Goal: Information Seeking & Learning: Learn about a topic

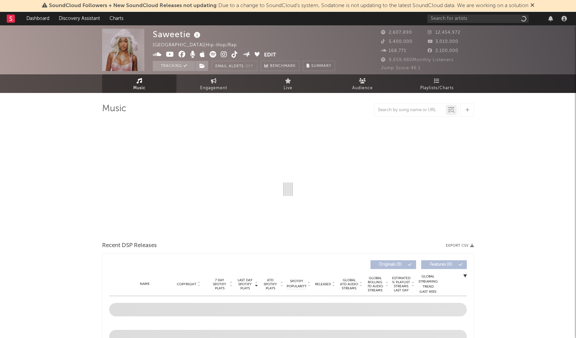
click at [535, 4] on icon at bounding box center [533, 4] width 4 height 5
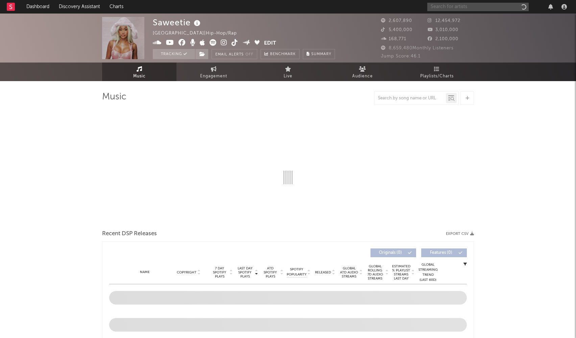
click at [465, 9] on input "text" at bounding box center [477, 7] width 101 height 8
type input "Cil"
select select "6m"
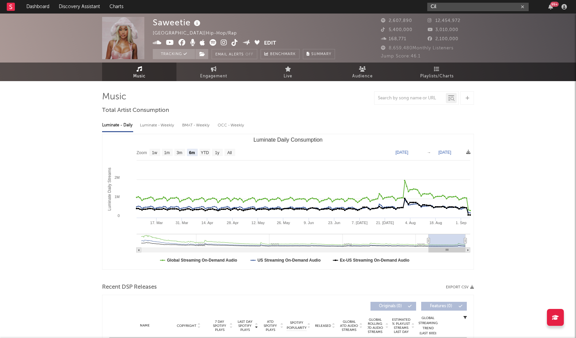
type input "Cil"
click at [444, 7] on input "Cil" at bounding box center [477, 7] width 101 height 8
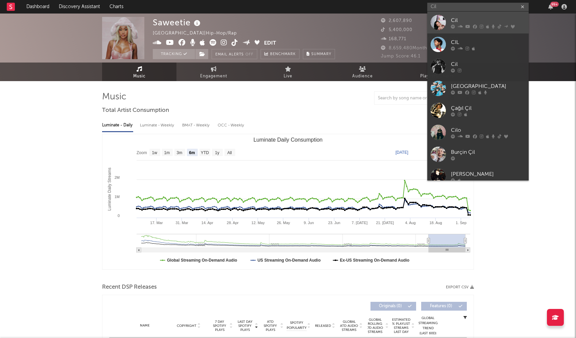
click at [452, 25] on icon at bounding box center [453, 26] width 4 height 4
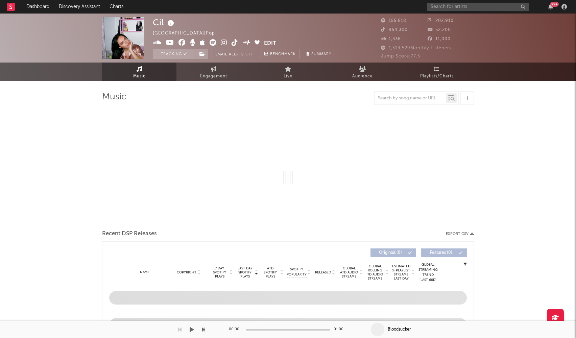
select select "6m"
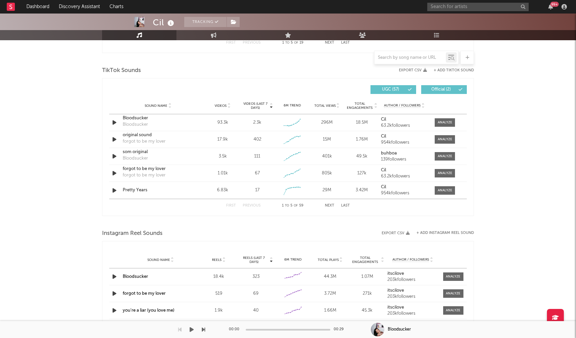
scroll to position [441, 0]
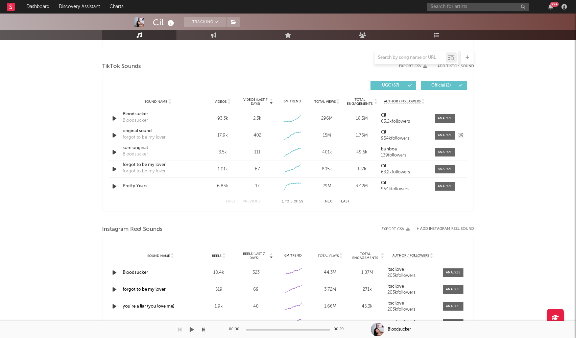
click at [179, 139] on div "original sound forgot to be my lover" at bounding box center [158, 136] width 71 height 16
click at [172, 131] on div "original sound" at bounding box center [158, 131] width 71 height 7
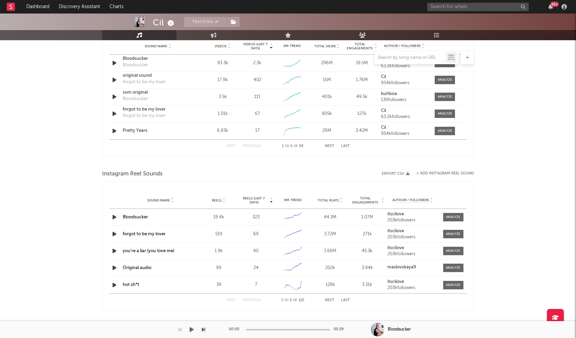
scroll to position [505, 0]
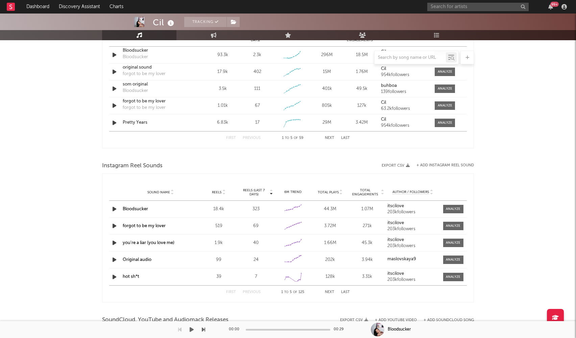
click at [139, 210] on link "Bloodsucker" at bounding box center [135, 209] width 25 height 4
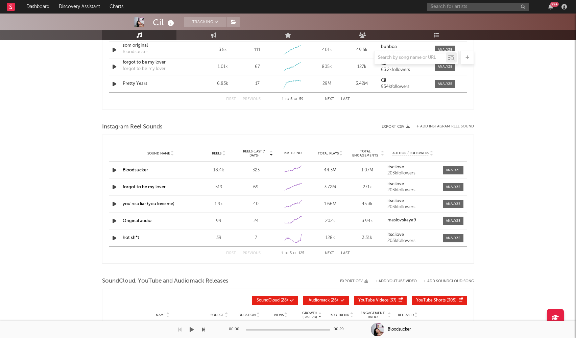
scroll to position [555, 0]
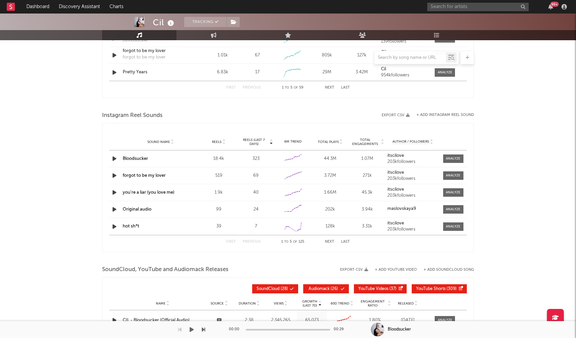
click at [330, 243] on button "Next" at bounding box center [329, 242] width 9 height 4
click at [229, 243] on button "First" at bounding box center [231, 242] width 10 height 4
click at [393, 58] on input "text" at bounding box center [410, 57] width 71 height 5
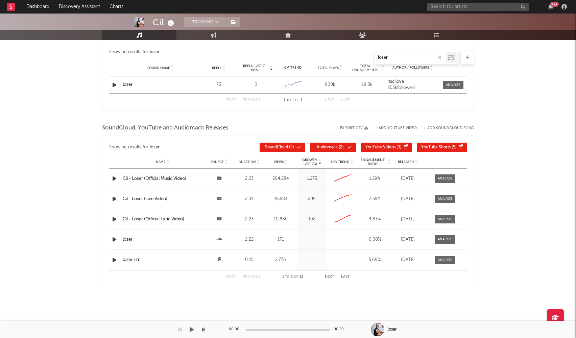
scroll to position [447, 0]
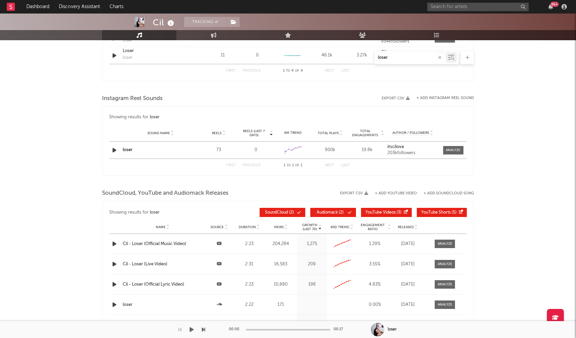
click at [400, 57] on input "loser" at bounding box center [410, 57] width 71 height 5
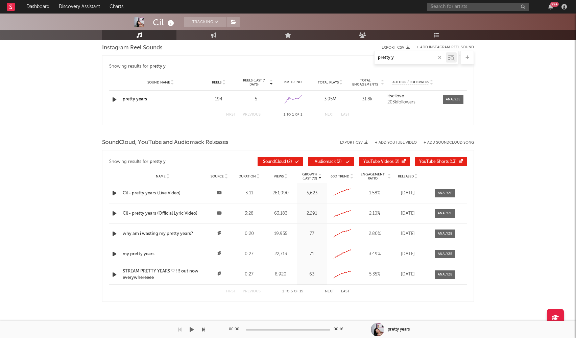
click at [407, 56] on input "pretty y" at bounding box center [410, 57] width 71 height 5
drag, startPoint x: 407, startPoint y: 56, endPoint x: 283, endPoint y: 55, distance: 124.4
click at [284, 55] on div "pretty y" at bounding box center [288, 58] width 372 height 14
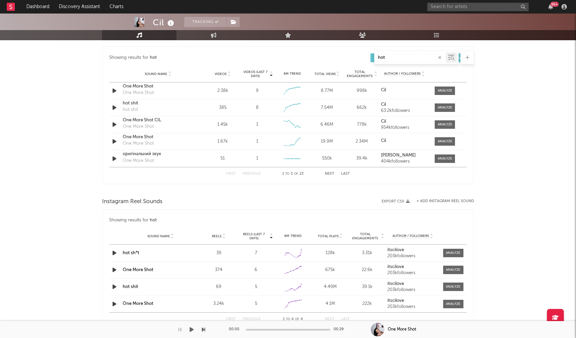
scroll to position [421, 0]
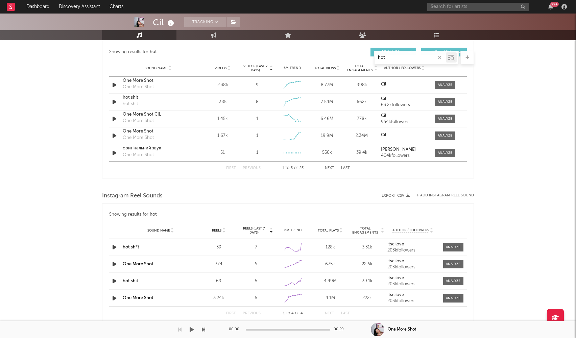
click at [152, 279] on div "hot shit" at bounding box center [161, 281] width 76 height 7
click at [136, 280] on link "hot shit" at bounding box center [131, 281] width 16 height 4
click at [159, 238] on div "Sound Name Reels Reels (last 7 days) 6M Trend Total Plays Total Engagements Aut…" at bounding box center [288, 230] width 358 height 17
click at [147, 245] on div "hot sh*t" at bounding box center [161, 247] width 76 height 7
click at [130, 250] on div "hot sh*t" at bounding box center [161, 247] width 76 height 7
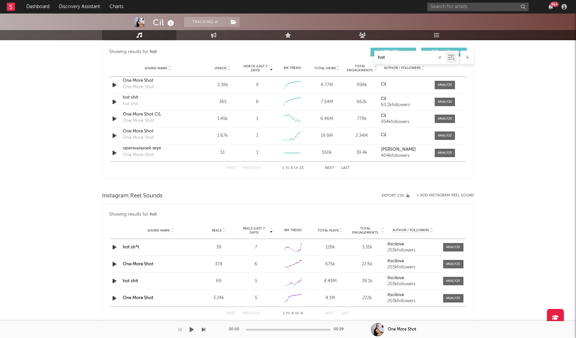
click at [130, 248] on link "hot sh*t" at bounding box center [131, 247] width 17 height 4
drag, startPoint x: 401, startPoint y: 57, endPoint x: 343, endPoint y: 57, distance: 57.5
click at [343, 57] on div "hot" at bounding box center [288, 58] width 372 height 14
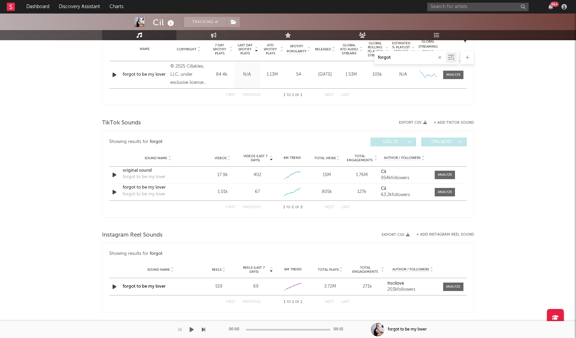
scroll to position [277, 0]
drag, startPoint x: 398, startPoint y: 60, endPoint x: 350, endPoint y: 58, distance: 48.7
click at [350, 58] on div "forgot" at bounding box center [288, 58] width 372 height 14
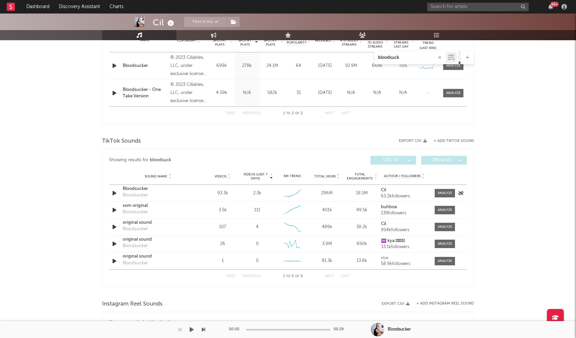
scroll to position [288, 0]
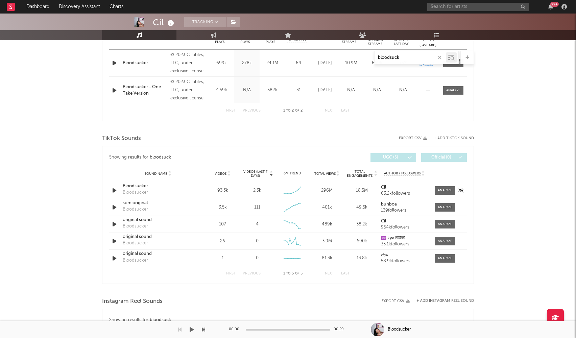
type input "bloodsuck"
click at [197, 189] on div "Sound Name Bloodsucker Bloodsucker Videos 93.3k Videos (last 7 days) 2.3k Weekl…" at bounding box center [288, 190] width 358 height 17
click at [183, 191] on div "Bloodsucker Bloodsucker" at bounding box center [158, 191] width 71 height 16
click at [146, 189] on div "Bloodsucker" at bounding box center [158, 186] width 71 height 7
click at [445, 186] on span at bounding box center [445, 190] width 20 height 8
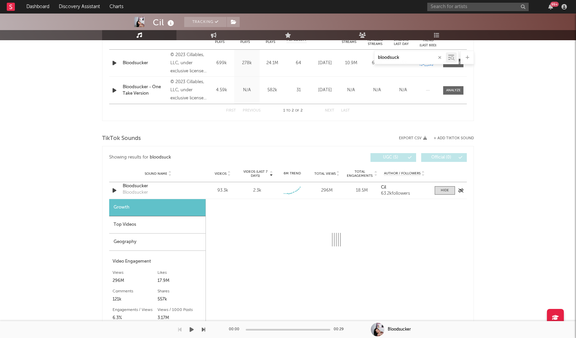
select select "6m"
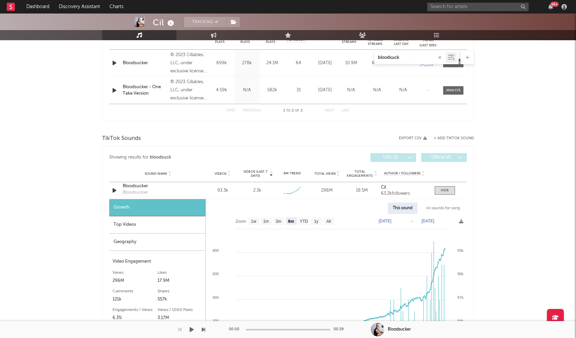
click at [450, 206] on div "All sounds for song" at bounding box center [443, 208] width 44 height 11
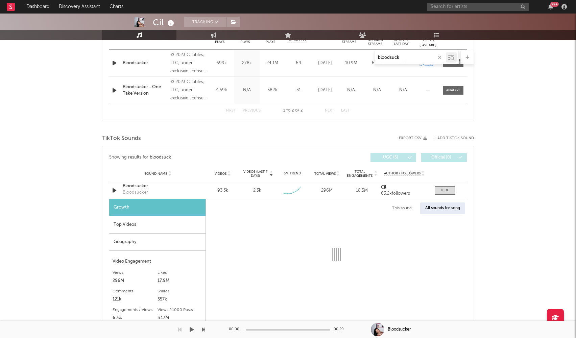
select select "1w"
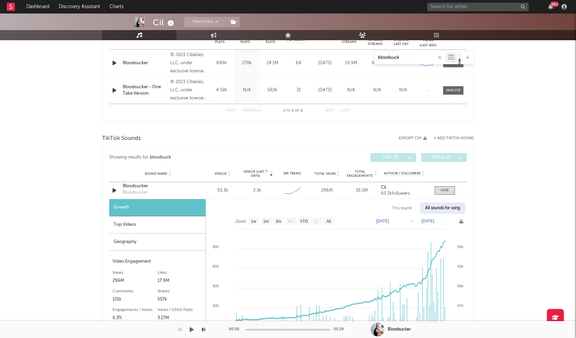
click at [440, 59] on icon "button" at bounding box center [439, 57] width 3 height 4
click at [409, 56] on input "text" at bounding box center [410, 57] width 71 height 5
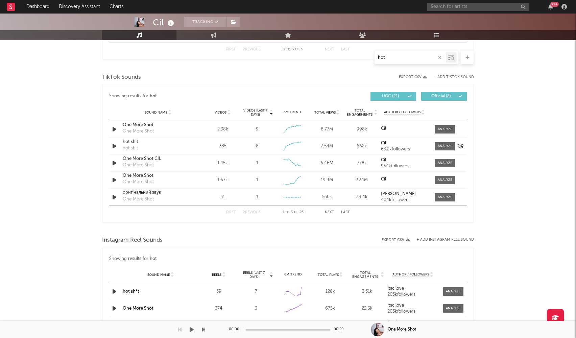
scroll to position [377, 0]
click at [329, 210] on button "Next" at bounding box center [329, 212] width 9 height 4
click at [326, 211] on button "Next" at bounding box center [329, 212] width 9 height 4
click at [329, 213] on button "Next" at bounding box center [329, 212] width 9 height 4
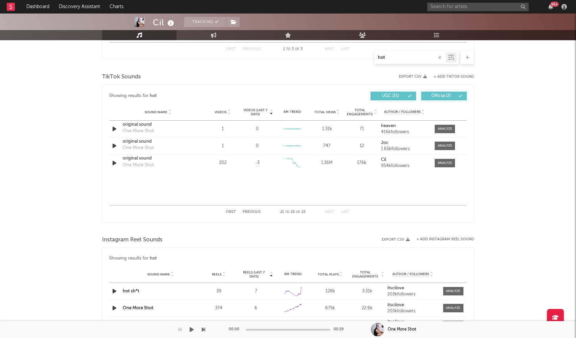
click at [401, 58] on input "hot" at bounding box center [410, 57] width 71 height 5
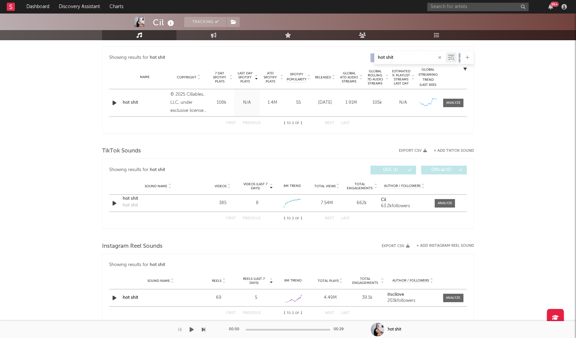
scroll to position [248, 0]
click at [131, 206] on div "hot shit" at bounding box center [130, 206] width 15 height 7
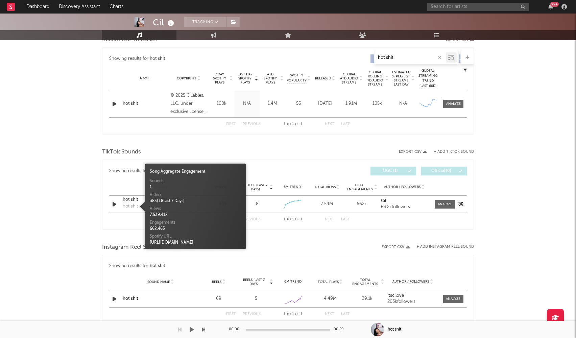
click at [124, 204] on div "hot shit" at bounding box center [130, 206] width 15 height 7
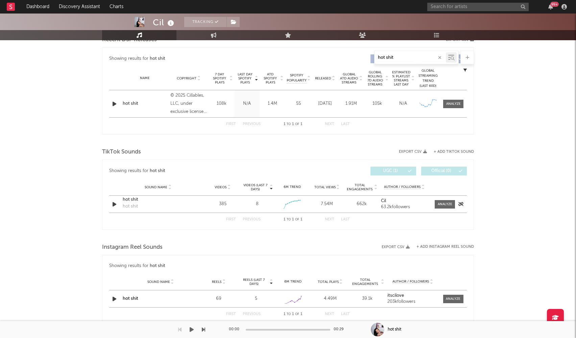
click at [124, 201] on div "hot shit" at bounding box center [158, 199] width 71 height 7
drag, startPoint x: 398, startPoint y: 55, endPoint x: 361, endPoint y: 52, distance: 37.0
click at [365, 53] on div "hot shit" at bounding box center [288, 58] width 372 height 14
drag, startPoint x: 402, startPoint y: 57, endPoint x: 344, endPoint y: 54, distance: 57.9
click at [345, 56] on div "hot shit" at bounding box center [288, 58] width 372 height 14
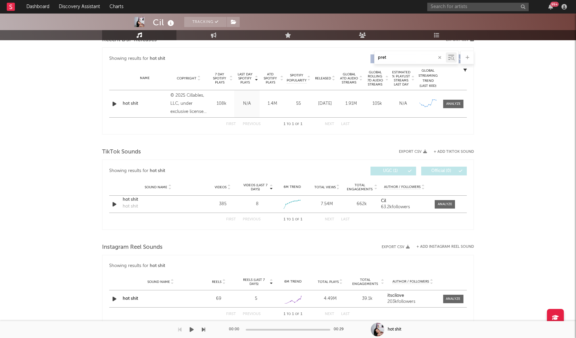
type input "pretty"
select select "6m"
click at [158, 207] on div "Pretty Years" at bounding box center [158, 204] width 71 height 7
drag, startPoint x: 395, startPoint y: 56, endPoint x: 316, endPoint y: 54, distance: 78.1
click at [319, 57] on div "pretty" at bounding box center [288, 58] width 372 height 14
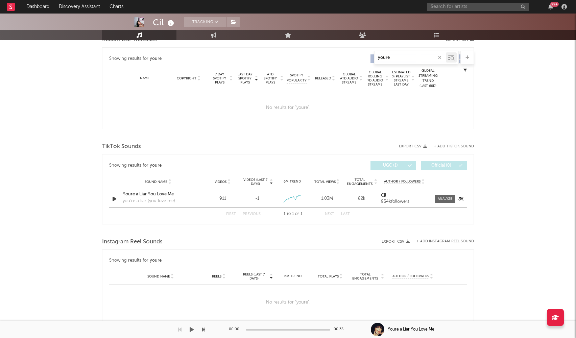
click at [158, 200] on div "you're a liar (you love me)" at bounding box center [149, 201] width 52 height 7
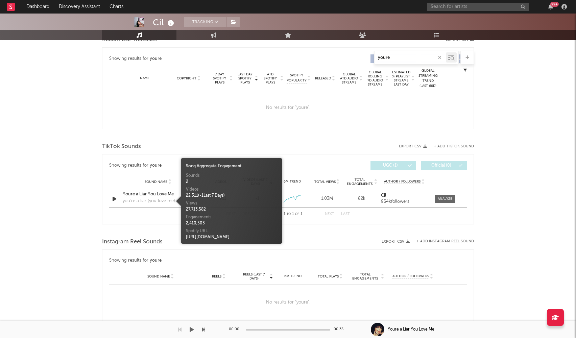
click at [276, 104] on div "No results for " youre "." at bounding box center [288, 107] width 358 height 35
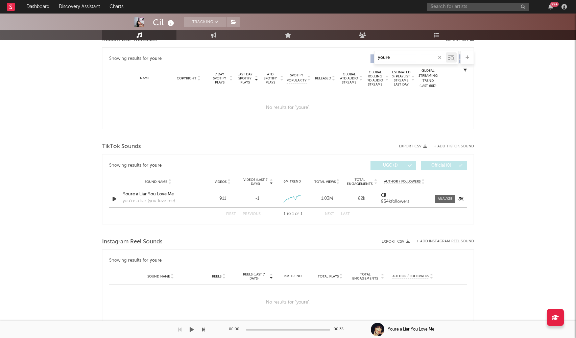
click at [134, 195] on div "Youre a Liar You Love Me" at bounding box center [158, 194] width 71 height 7
drag, startPoint x: 410, startPoint y: 55, endPoint x: 345, endPoint y: 61, distance: 65.1
click at [345, 62] on div "youre" at bounding box center [288, 58] width 372 height 14
type input "y"
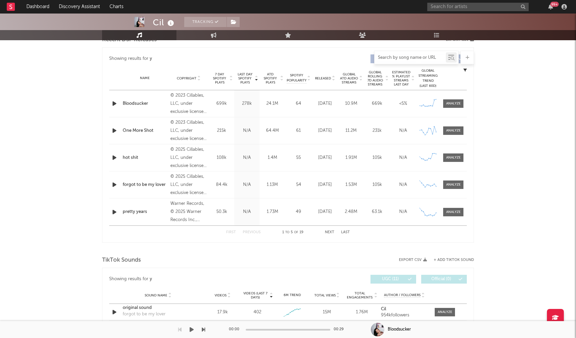
type input "l"
select select "6m"
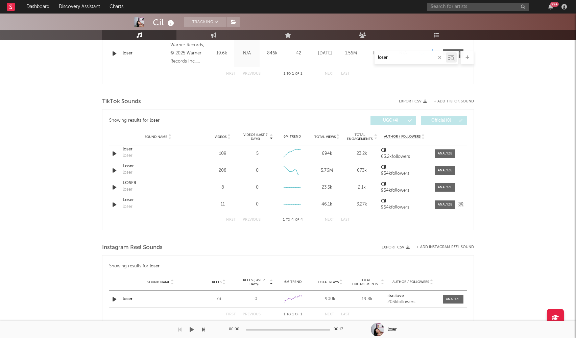
scroll to position [298, 0]
type input "loser"
click at [149, 168] on div "Loser" at bounding box center [158, 166] width 71 height 7
